Goal: Task Accomplishment & Management: Manage account settings

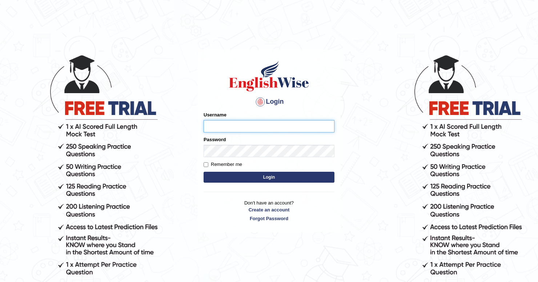
click at [246, 127] on input "Username" at bounding box center [268, 126] width 131 height 12
type input "twangdi033"
click at [203, 171] on button "Login" at bounding box center [268, 176] width 131 height 11
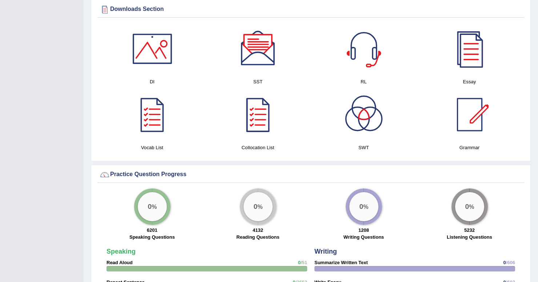
scroll to position [375, 0]
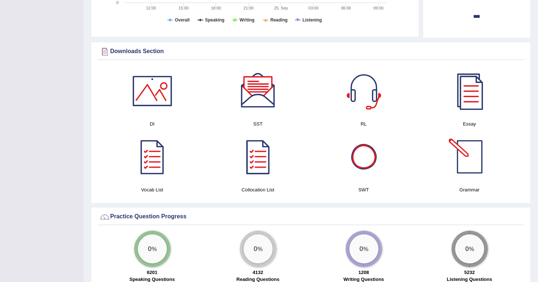
click at [474, 159] on div at bounding box center [469, 156] width 51 height 51
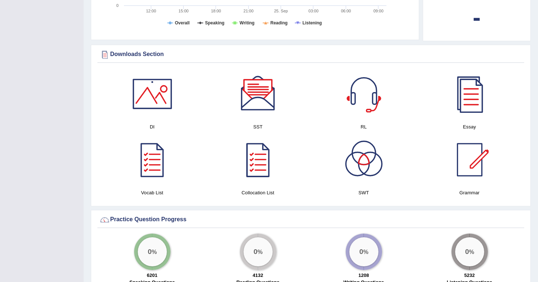
scroll to position [373, 0]
click at [421, 72] on link at bounding box center [469, 93] width 98 height 51
